Goal: Navigation & Orientation: Understand site structure

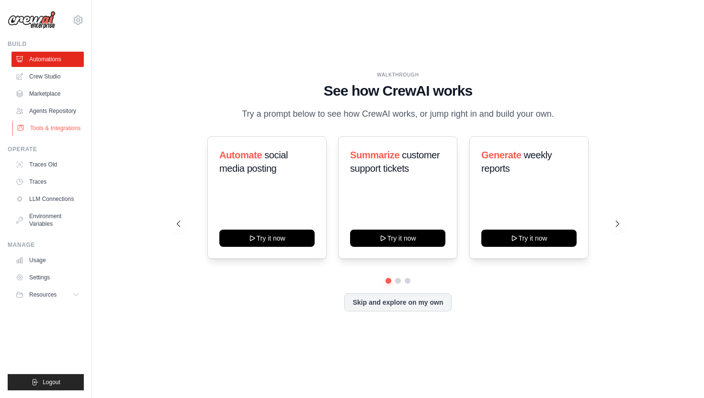
click at [44, 132] on link "Tools & Integrations" at bounding box center [48, 128] width 72 height 15
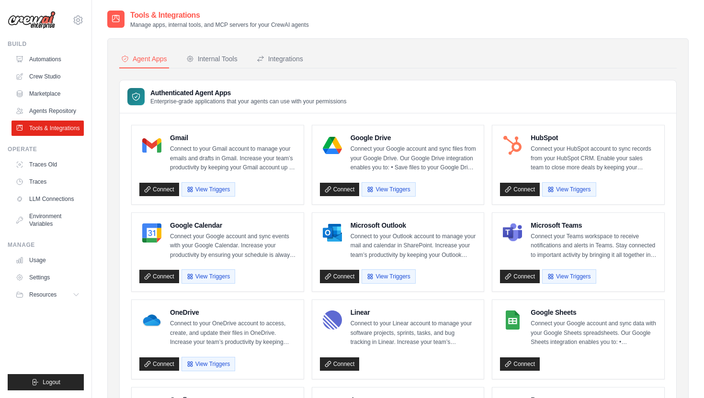
click at [38, 12] on img at bounding box center [32, 20] width 48 height 18
click at [35, 28] on img at bounding box center [32, 20] width 48 height 18
click at [36, 28] on img at bounding box center [32, 20] width 48 height 18
click at [46, 11] on img at bounding box center [32, 20] width 48 height 18
click at [14, 21] on img at bounding box center [32, 20] width 48 height 18
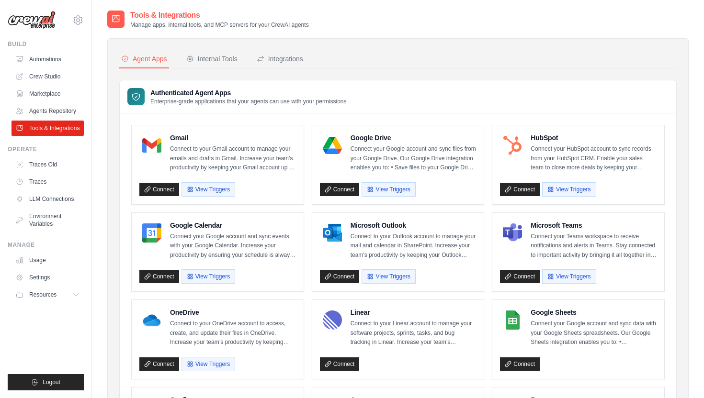
click at [14, 21] on img at bounding box center [32, 20] width 48 height 18
click at [47, 75] on link "Crew Studio" at bounding box center [48, 76] width 72 height 15
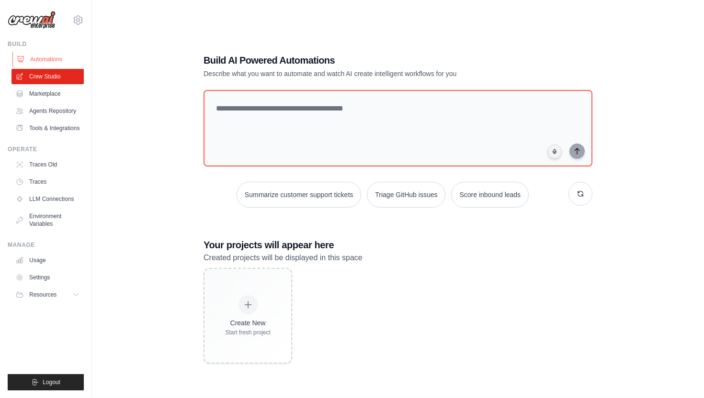
click at [45, 60] on link "Automations" at bounding box center [48, 59] width 72 height 15
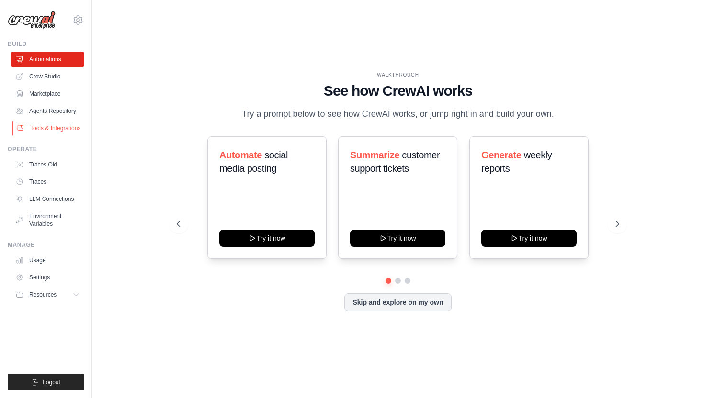
click at [51, 126] on link "Tools & Integrations" at bounding box center [48, 128] width 72 height 15
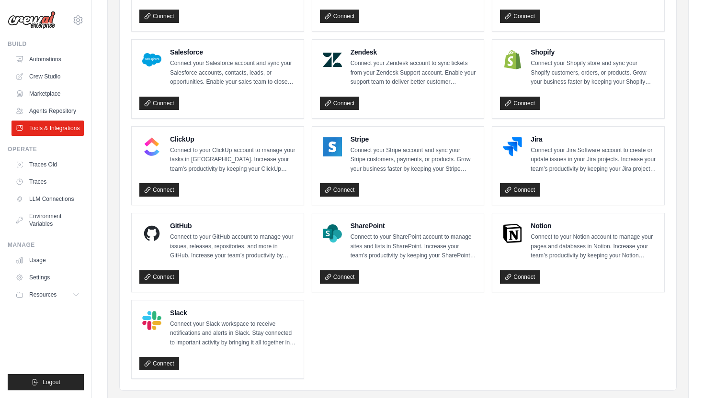
scroll to position [463, 0]
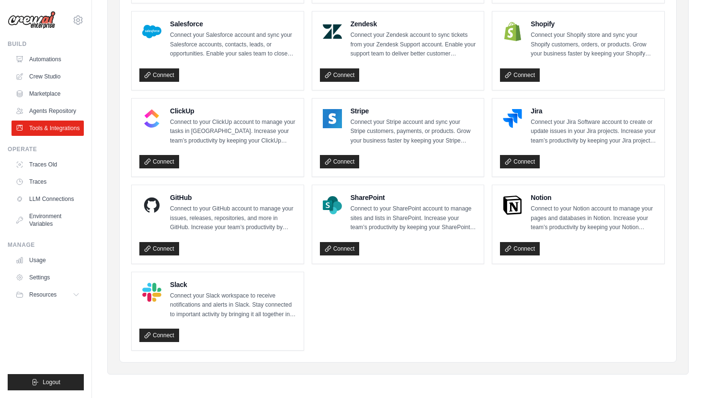
click at [316, 307] on ul "Gmail Connect to your Gmail account to manage your emails and drafts in Gmail. …" at bounding box center [397, 6] width 533 height 689
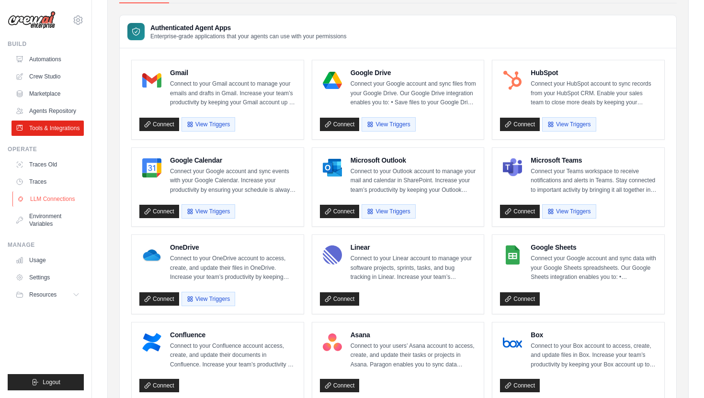
scroll to position [0, 0]
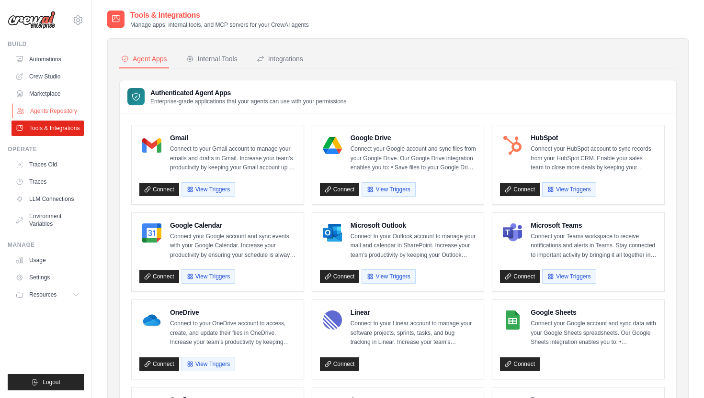
click at [55, 117] on link "Agents Repository" at bounding box center [48, 110] width 72 height 15
click at [56, 111] on link "Agents Repository" at bounding box center [48, 110] width 72 height 15
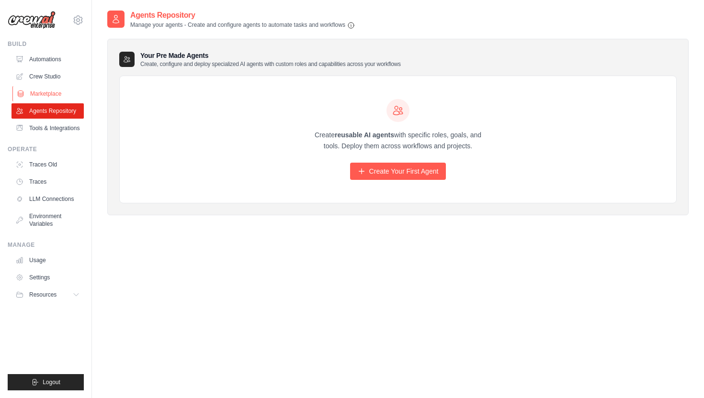
click at [50, 93] on link "Marketplace" at bounding box center [48, 93] width 72 height 15
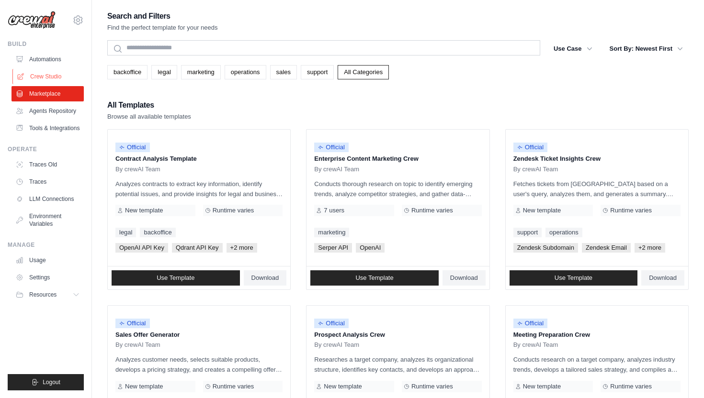
click at [36, 71] on link "Crew Studio" at bounding box center [48, 76] width 72 height 15
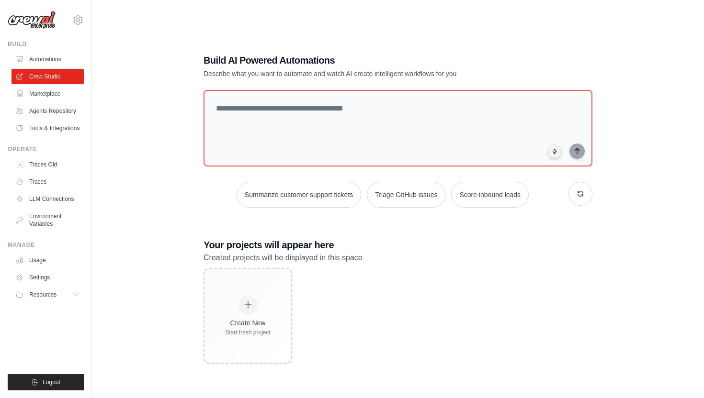
click at [28, 23] on img at bounding box center [32, 20] width 48 height 18
click at [45, 295] on span "Resources" at bounding box center [43, 295] width 27 height 8
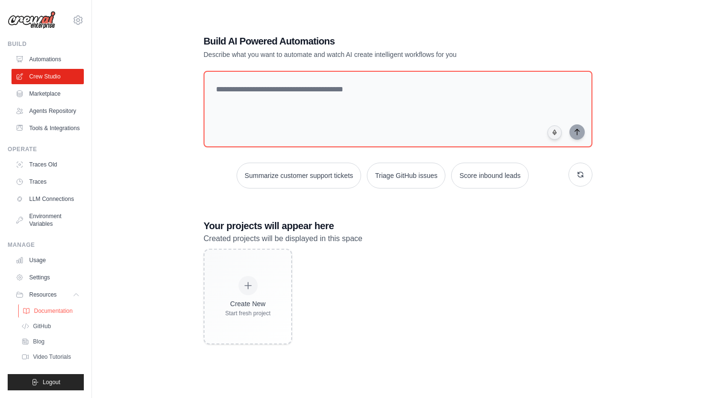
click at [61, 306] on link "Documentation" at bounding box center [51, 310] width 67 height 13
